Goal: Task Accomplishment & Management: Manage account settings

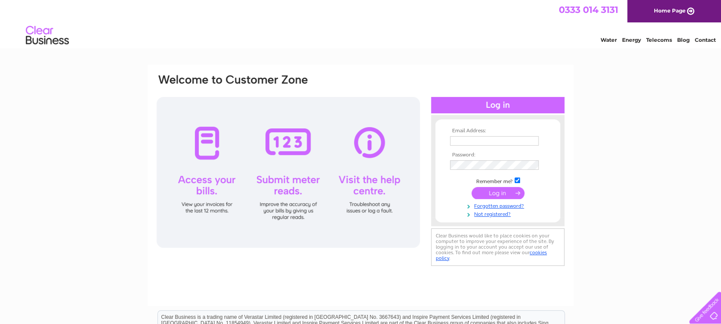
click at [464, 139] on input "text" at bounding box center [494, 140] width 89 height 9
click at [493, 145] on input "kate@opendoorproperty.co.uk" at bounding box center [495, 141] width 90 height 10
click at [514, 140] on input "kate@opendoorproperty.co.uk" at bounding box center [495, 141] width 90 height 10
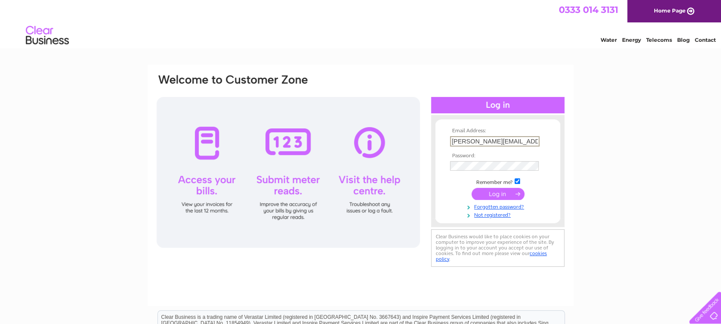
click at [456, 140] on input "kate@opendoorproperty.co.uk" at bounding box center [495, 141] width 90 height 10
click at [457, 139] on input "james@opendoorproperty.co.uk" at bounding box center [495, 141] width 90 height 10
type input "kate@opendoorproperty.co.uk"
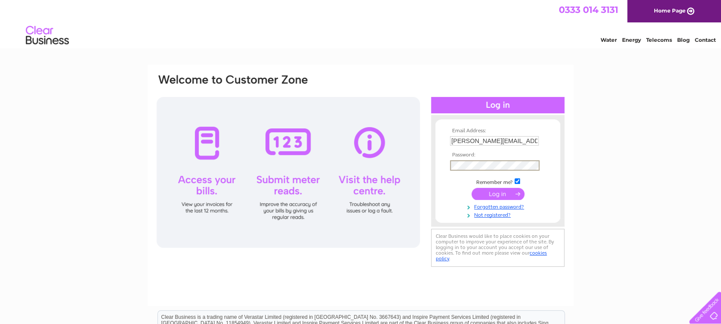
click at [472, 188] on input "submit" at bounding box center [498, 194] width 53 height 12
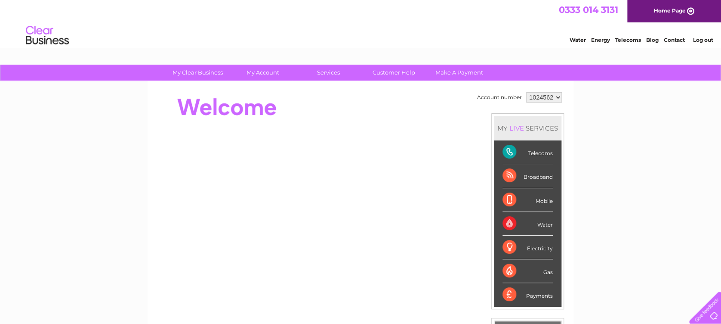
click at [534, 296] on div "Payments" at bounding box center [528, 294] width 50 height 23
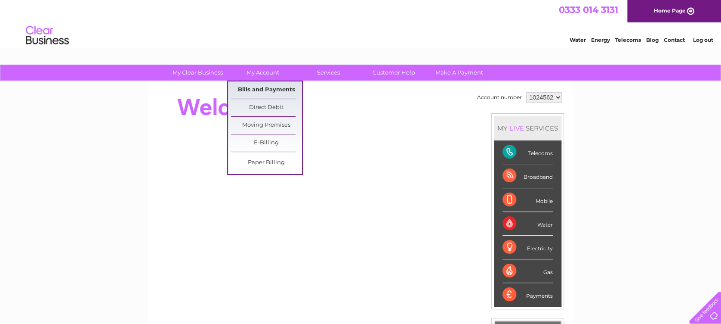
click at [257, 90] on link "Bills and Payments" at bounding box center [266, 89] width 71 height 17
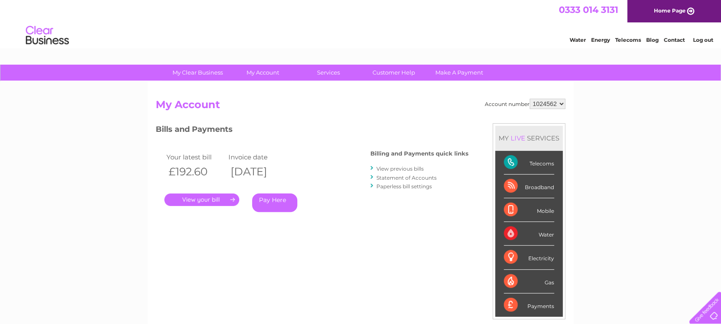
click at [202, 201] on link "." at bounding box center [201, 199] width 75 height 12
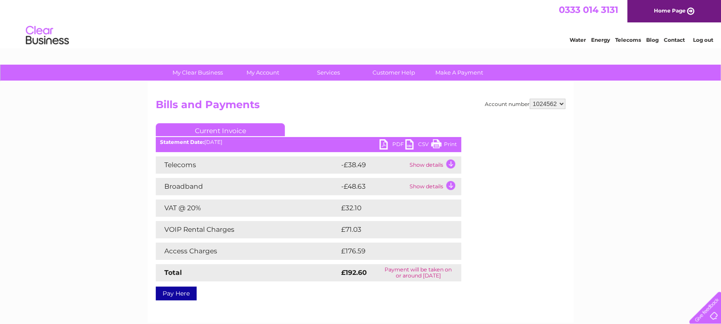
click at [398, 144] on link "PDF" at bounding box center [393, 145] width 26 height 12
click at [366, 289] on div "Pay Here" at bounding box center [309, 288] width 306 height 15
click at [449, 148] on link "Print" at bounding box center [444, 145] width 26 height 12
click at [702, 37] on link "Log out" at bounding box center [703, 40] width 20 height 6
